Goal: Entertainment & Leisure: Consume media (video, audio)

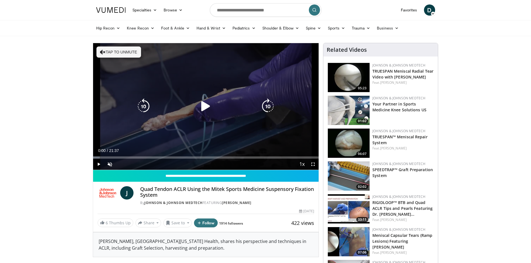
click at [205, 106] on icon "Video Player" at bounding box center [206, 107] width 16 height 16
click at [110, 164] on span "Video Player" at bounding box center [109, 164] width 11 height 11
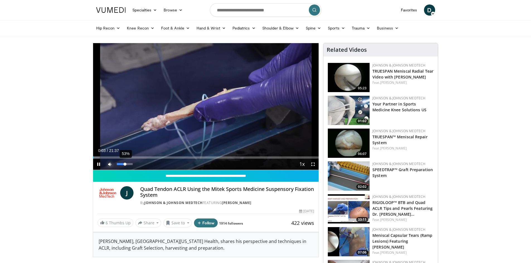
drag, startPoint x: 132, startPoint y: 164, endPoint x: 125, endPoint y: 164, distance: 7.2
click at [125, 164] on div "Volume Level" at bounding box center [121, 164] width 8 height 2
click at [112, 158] on div "Loaded : 10.70% 01:14 01:50" at bounding box center [206, 158] width 226 height 2
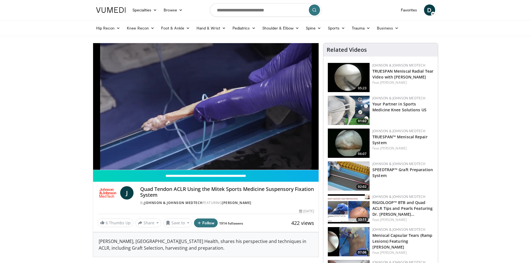
click at [118, 157] on div "10 seconds Tap to unmute" at bounding box center [206, 106] width 226 height 127
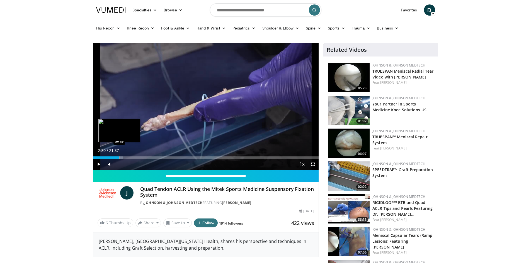
click at [119, 158] on div "Progress Bar" at bounding box center [119, 158] width 1 height 2
click at [115, 158] on div "Progress Bar" at bounding box center [115, 158] width 1 height 2
click at [98, 163] on span "Video Player" at bounding box center [98, 164] width 11 height 11
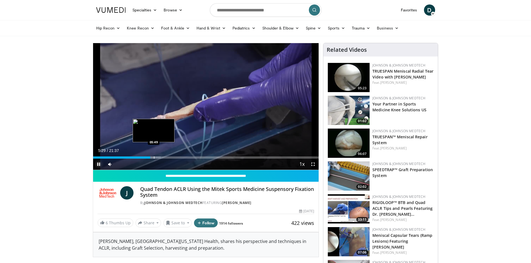
click at [154, 157] on div "Progress Bar" at bounding box center [154, 158] width 1 height 2
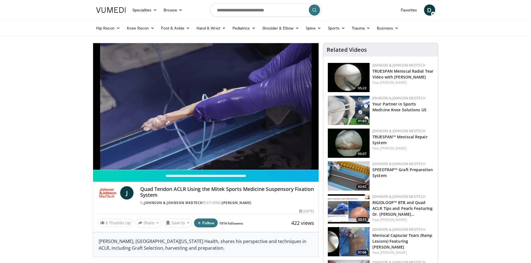
click at [158, 156] on video-js "**********" at bounding box center [206, 106] width 226 height 127
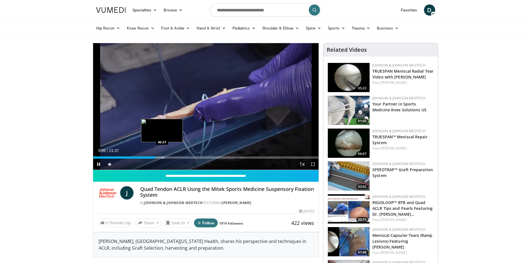
click at [162, 157] on div "Progress Bar" at bounding box center [162, 158] width 1 height 2
click at [172, 157] on div "Progress Bar" at bounding box center [171, 158] width 1 height 2
click at [176, 158] on div "Progress Bar" at bounding box center [176, 158] width 1 height 2
click at [182, 157] on div "Progress Bar" at bounding box center [182, 158] width 1 height 2
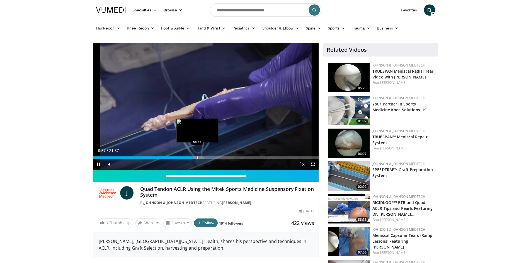
click at [197, 155] on div "Loaded : 49.31% 09:37 09:59" at bounding box center [206, 155] width 226 height 5
click at [206, 155] on div "Loaded : 50.85% 09:59 10:44" at bounding box center [206, 155] width 226 height 5
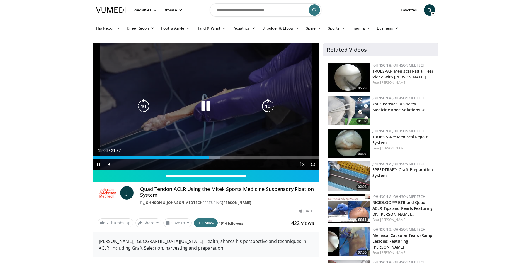
click at [206, 114] on icon "Video Player" at bounding box center [206, 107] width 16 height 16
